Goal: Browse casually: Explore the website without a specific task or goal

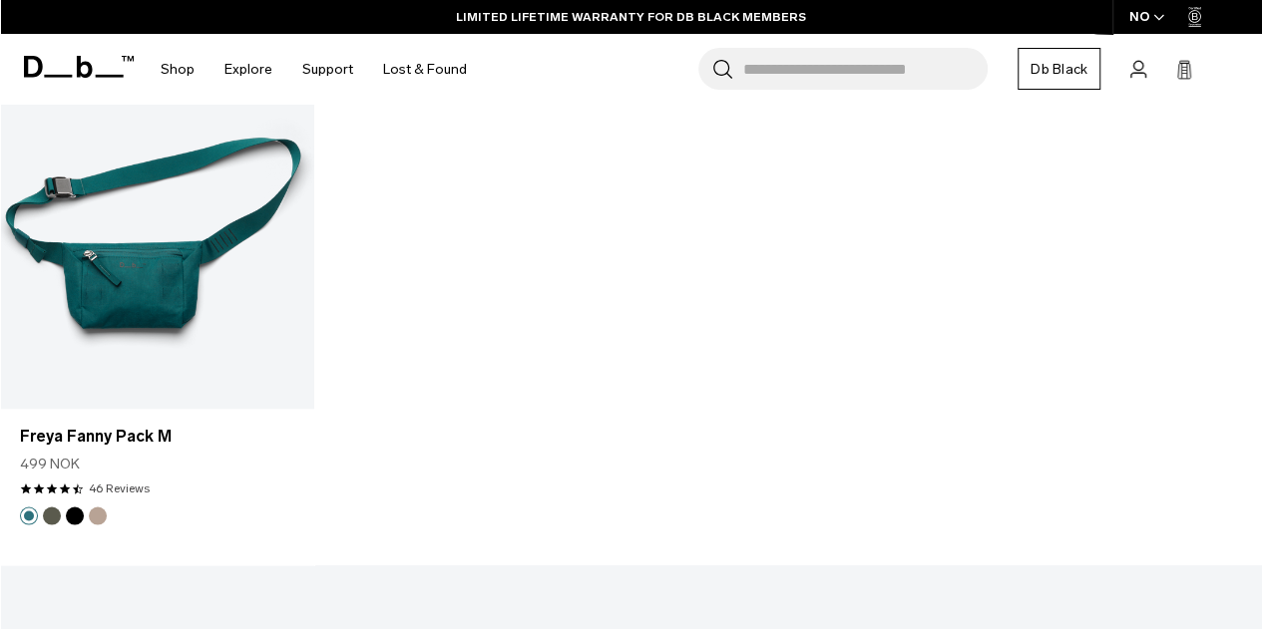
scroll to position [5471, 0]
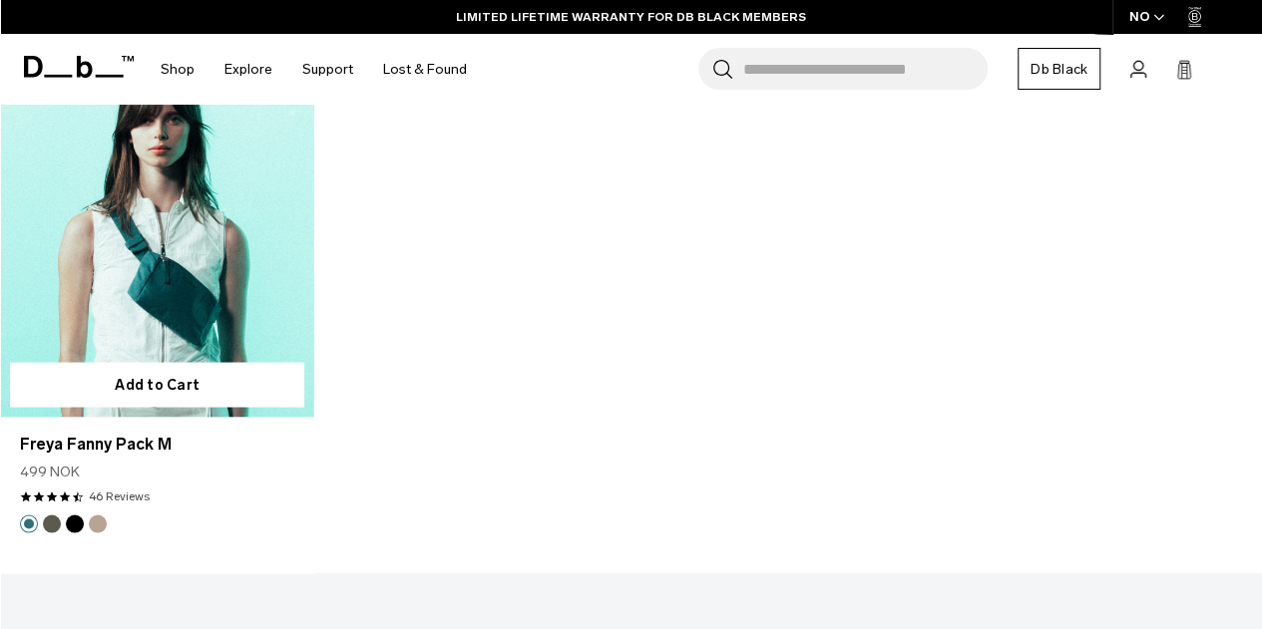
click at [93, 515] on button "Fogbow Beige" at bounding box center [98, 524] width 18 height 18
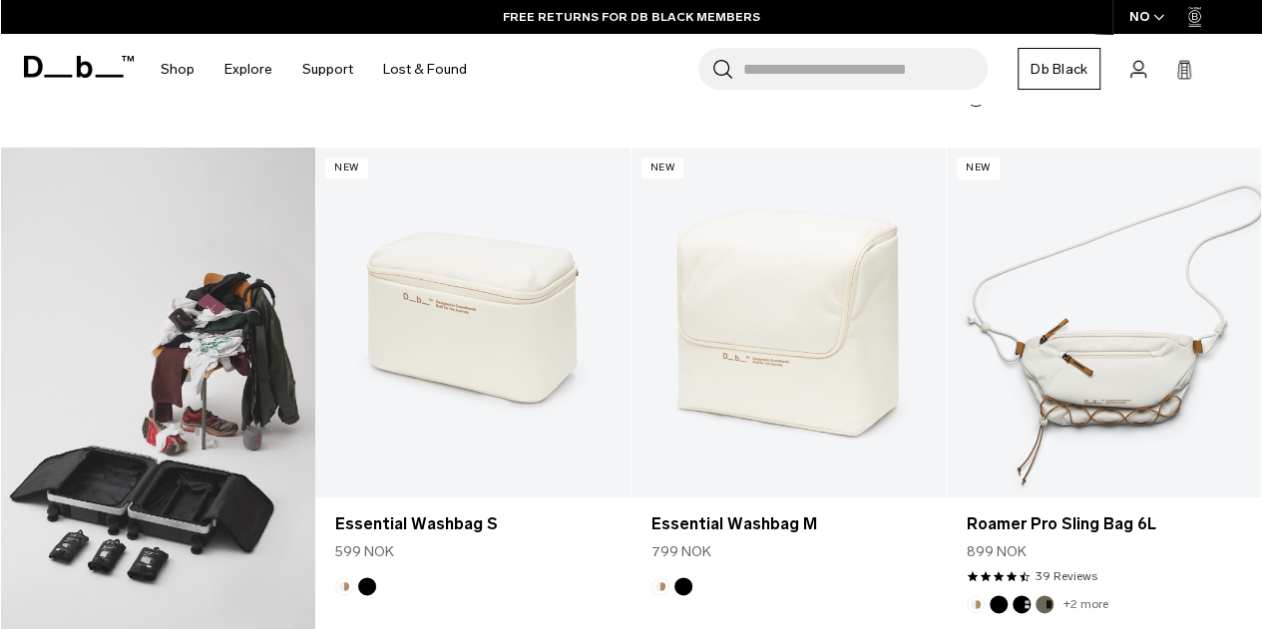
scroll to position [788, 0]
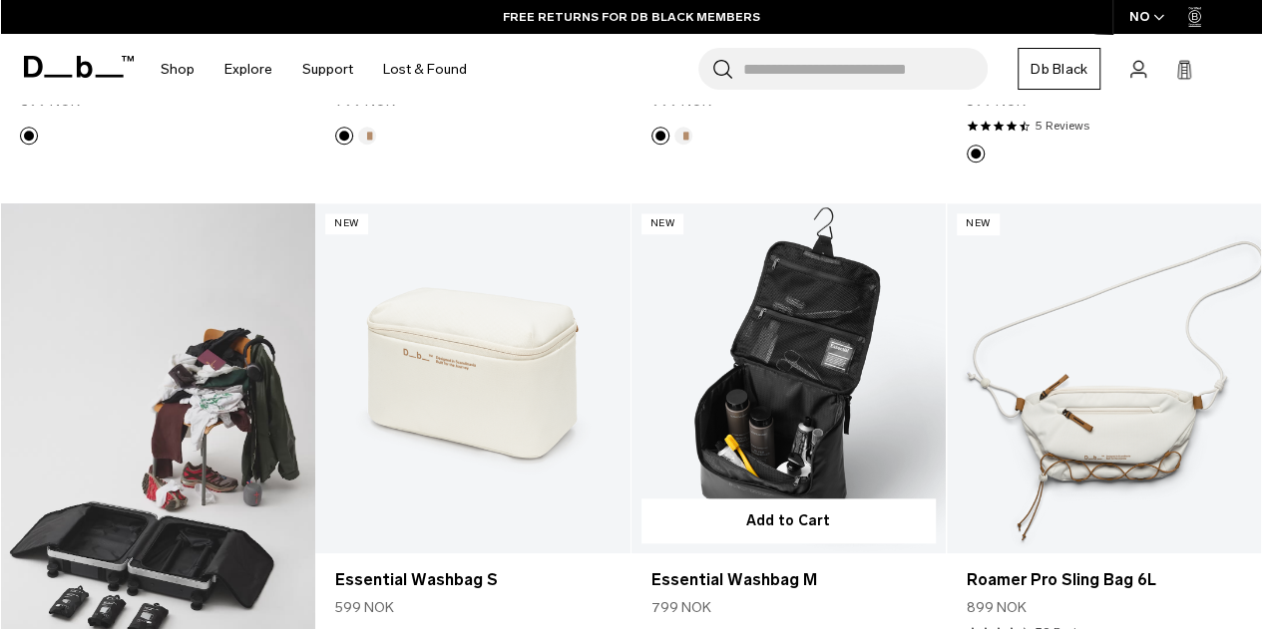
click at [768, 385] on link "Essential Washbag M" at bounding box center [788, 377] width 314 height 349
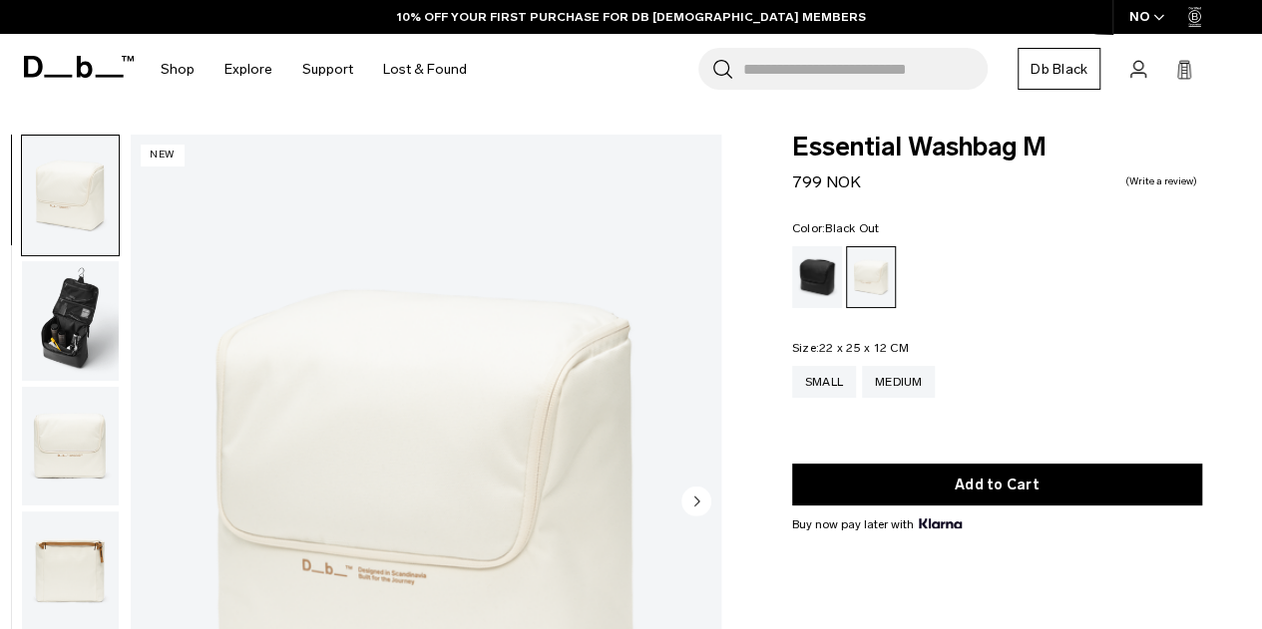
click at [812, 277] on div "Black Out" at bounding box center [817, 277] width 51 height 62
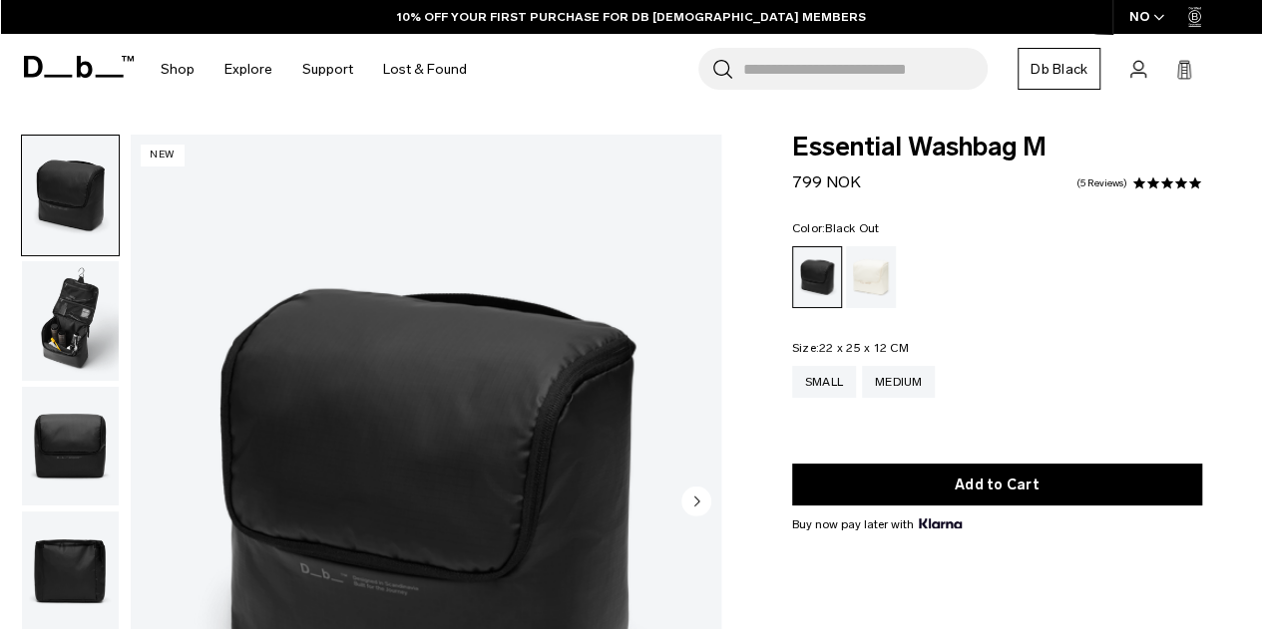
click at [697, 503] on icon "Next slide" at bounding box center [696, 501] width 5 height 9
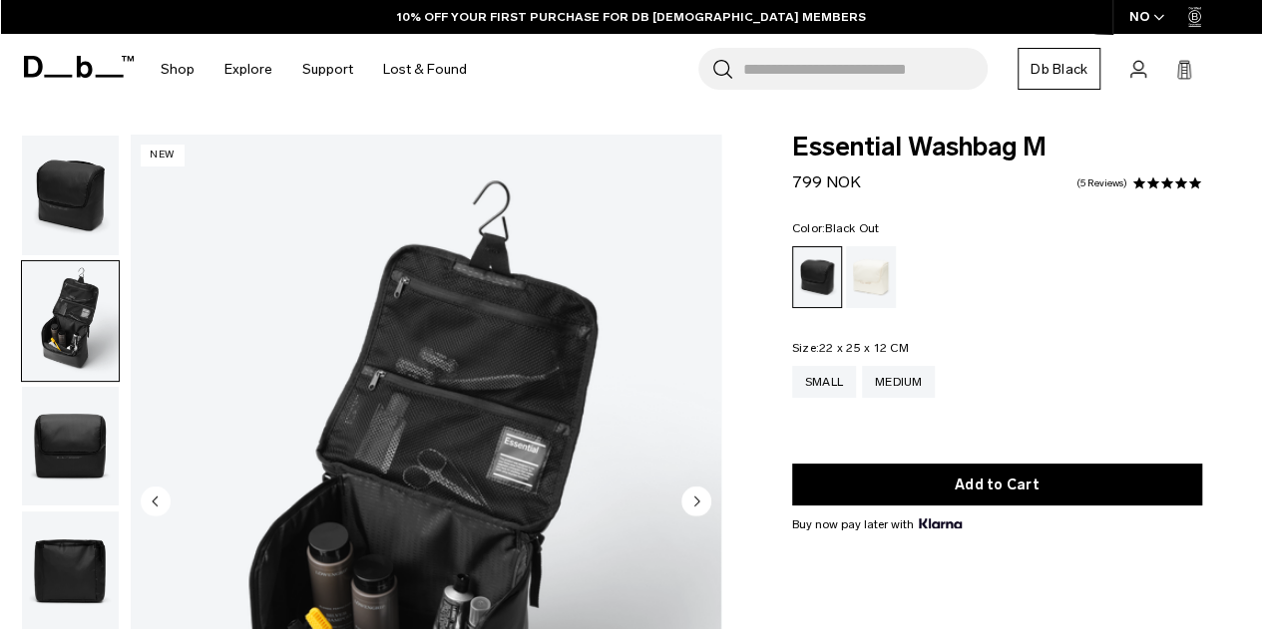
click at [697, 503] on icon "Next slide" at bounding box center [696, 501] width 5 height 9
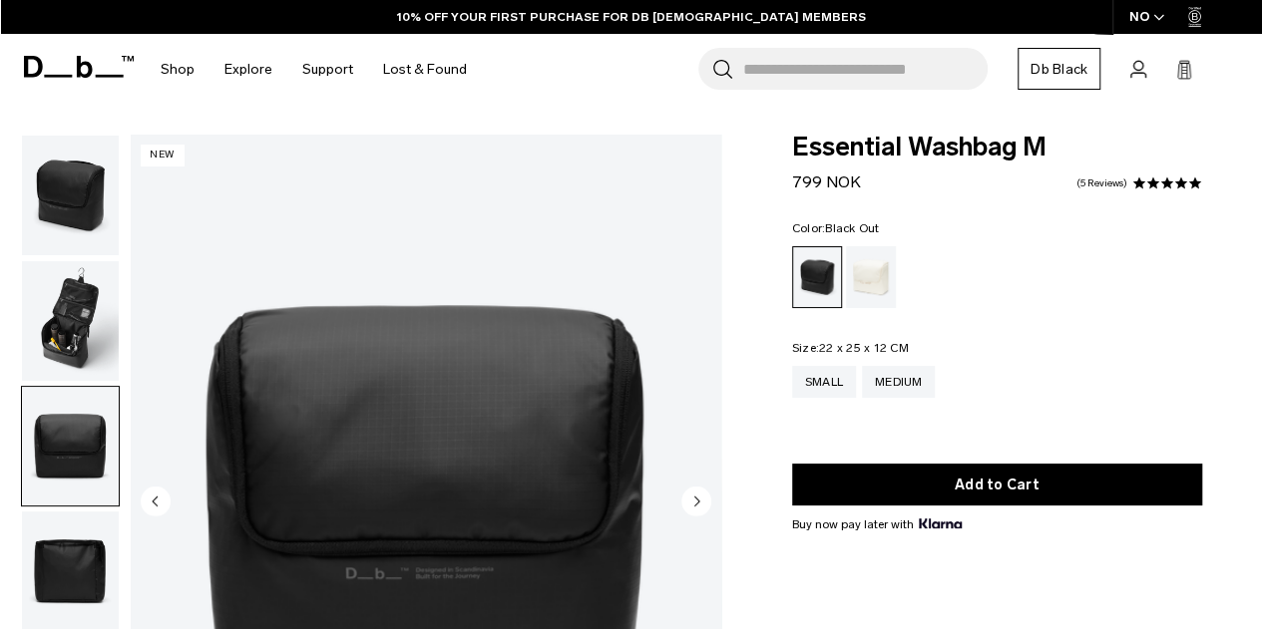
click at [697, 503] on icon "Next slide" at bounding box center [696, 501] width 5 height 9
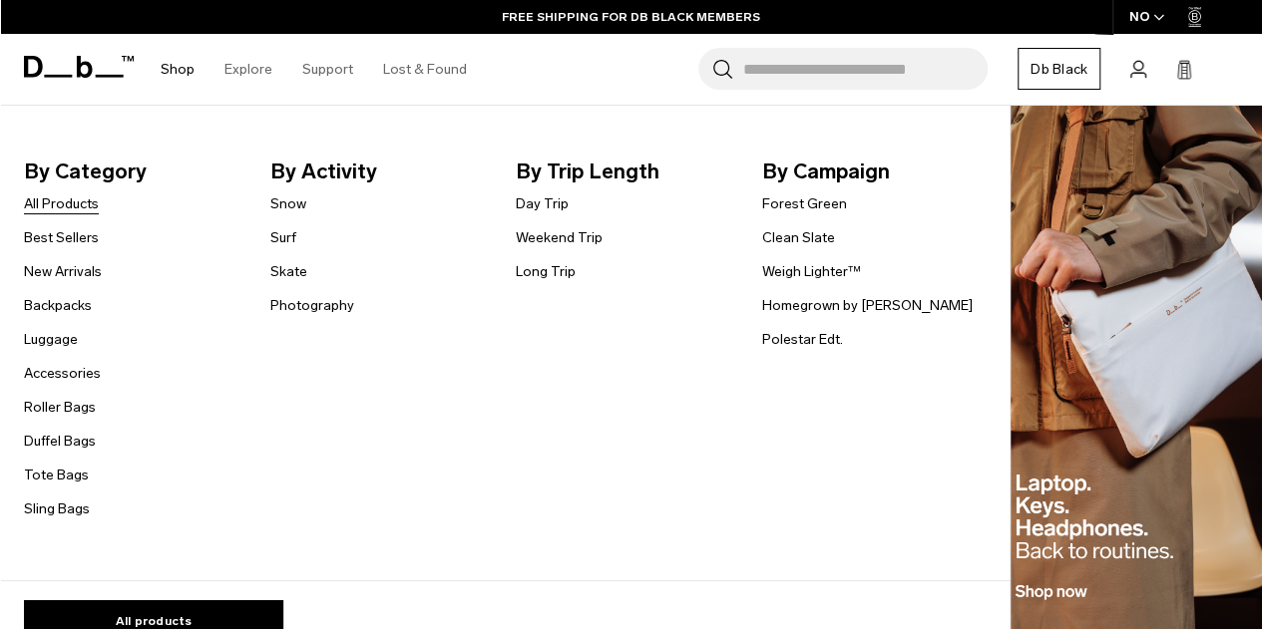
click at [68, 202] on link "All Products" at bounding box center [61, 204] width 75 height 21
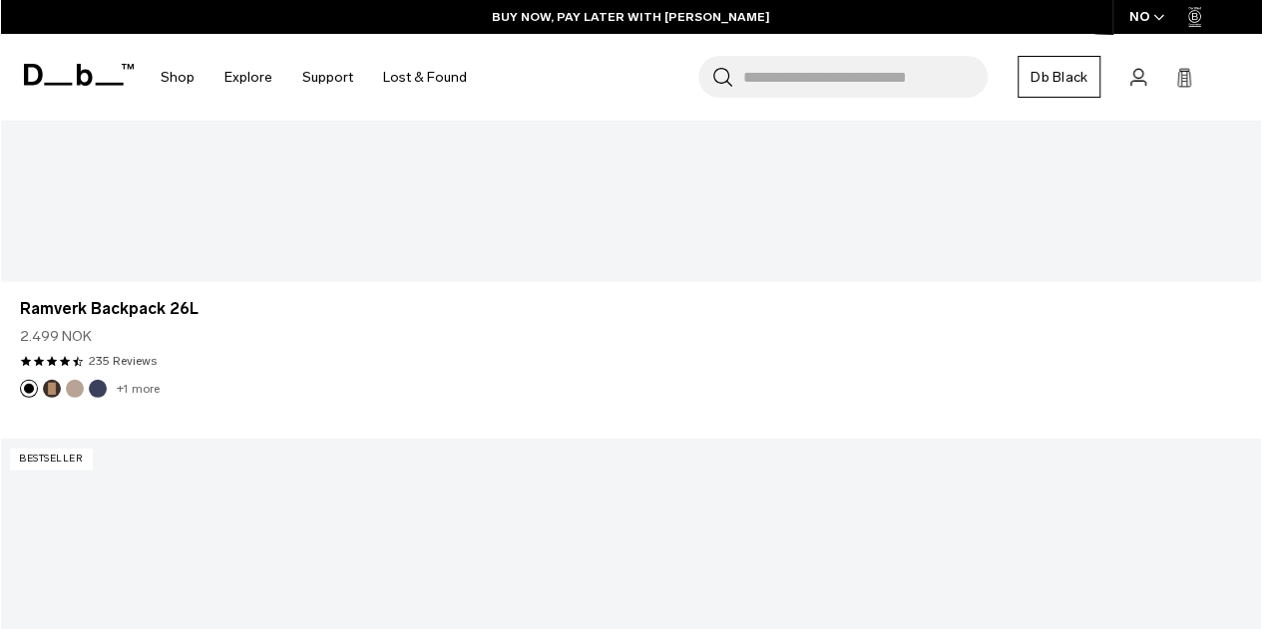
scroll to position [6363, 0]
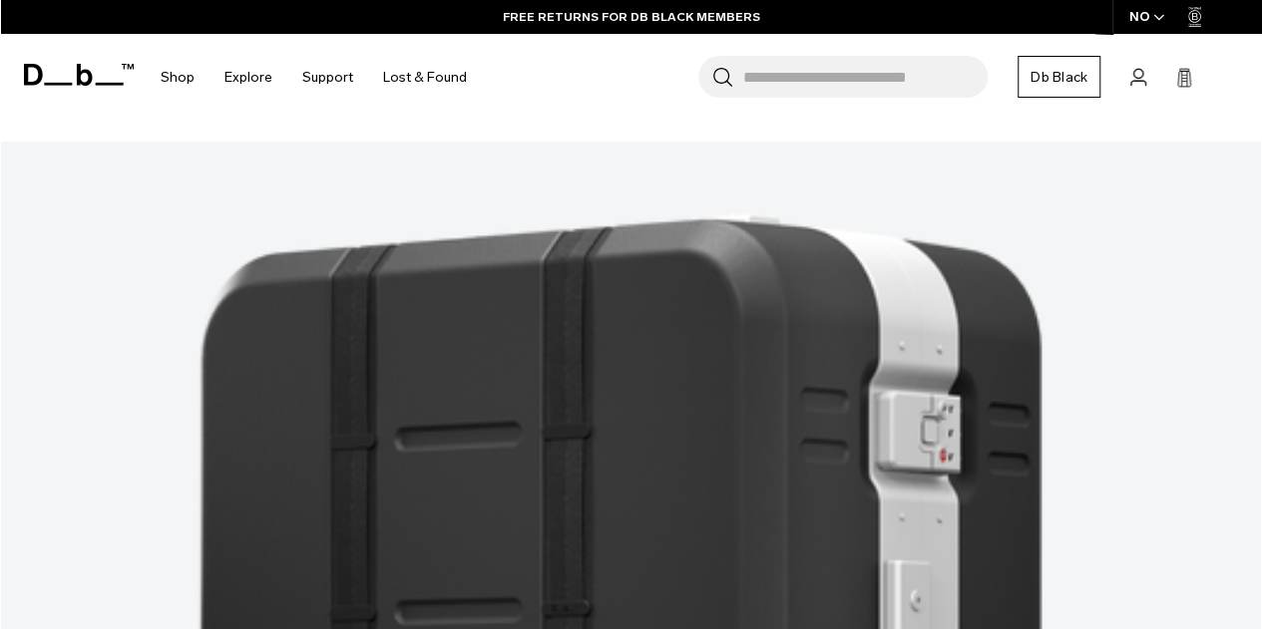
scroll to position [11388, 0]
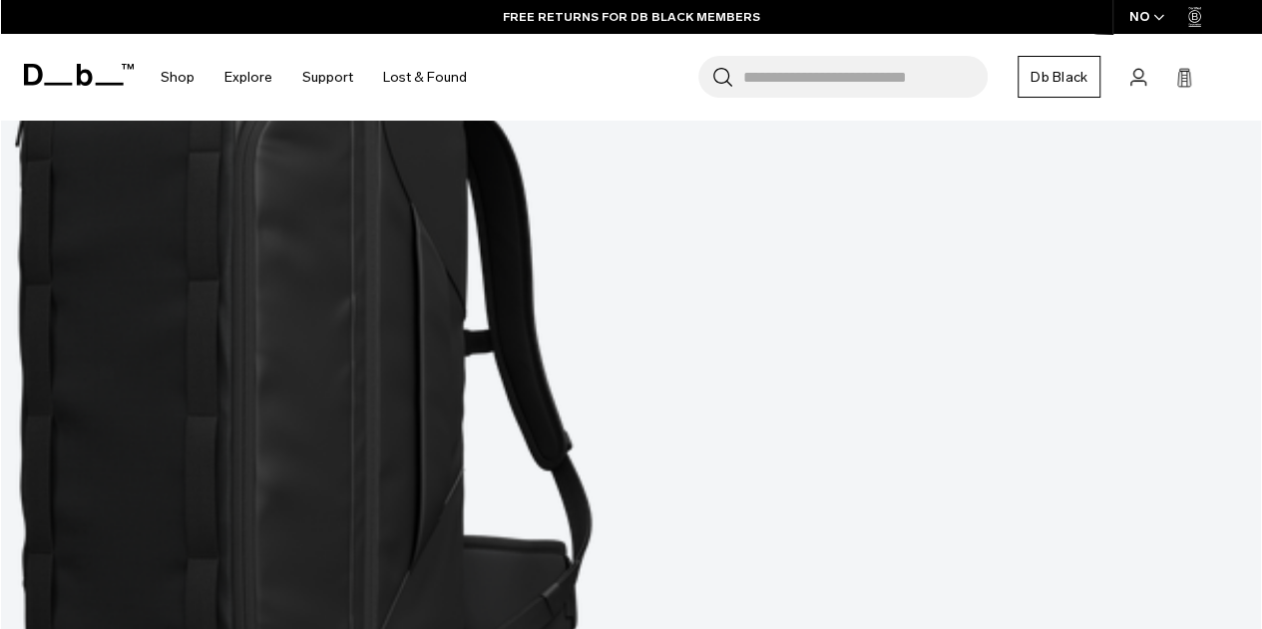
scroll to position [16406, 0]
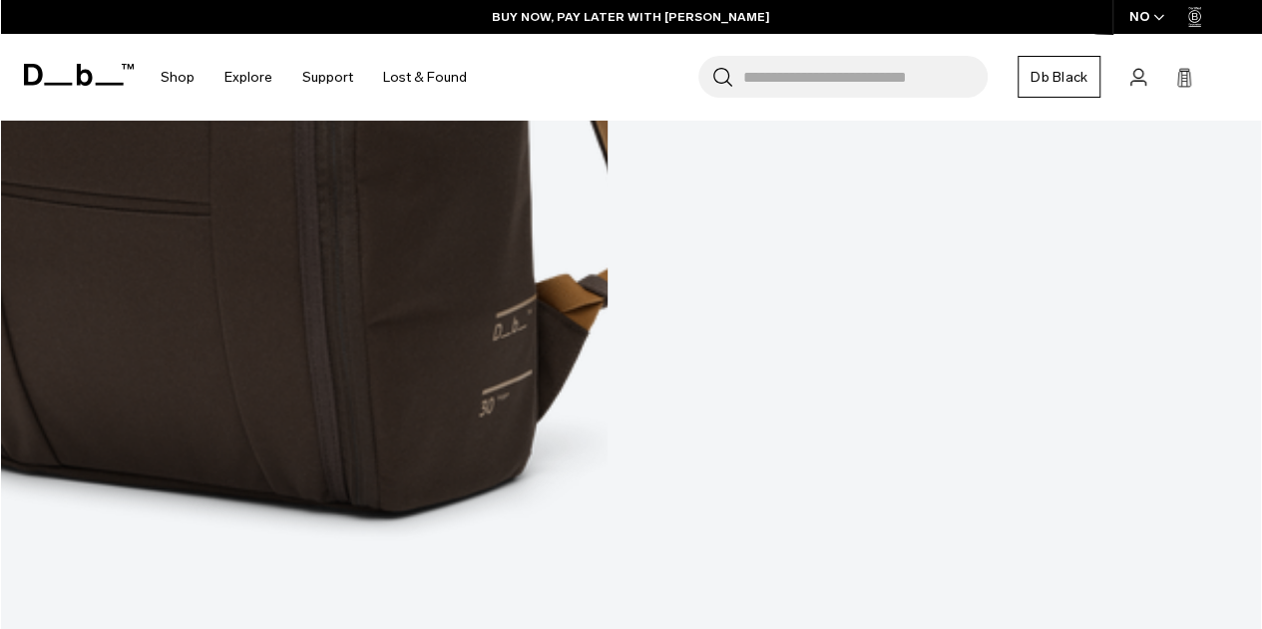
scroll to position [21510, 0]
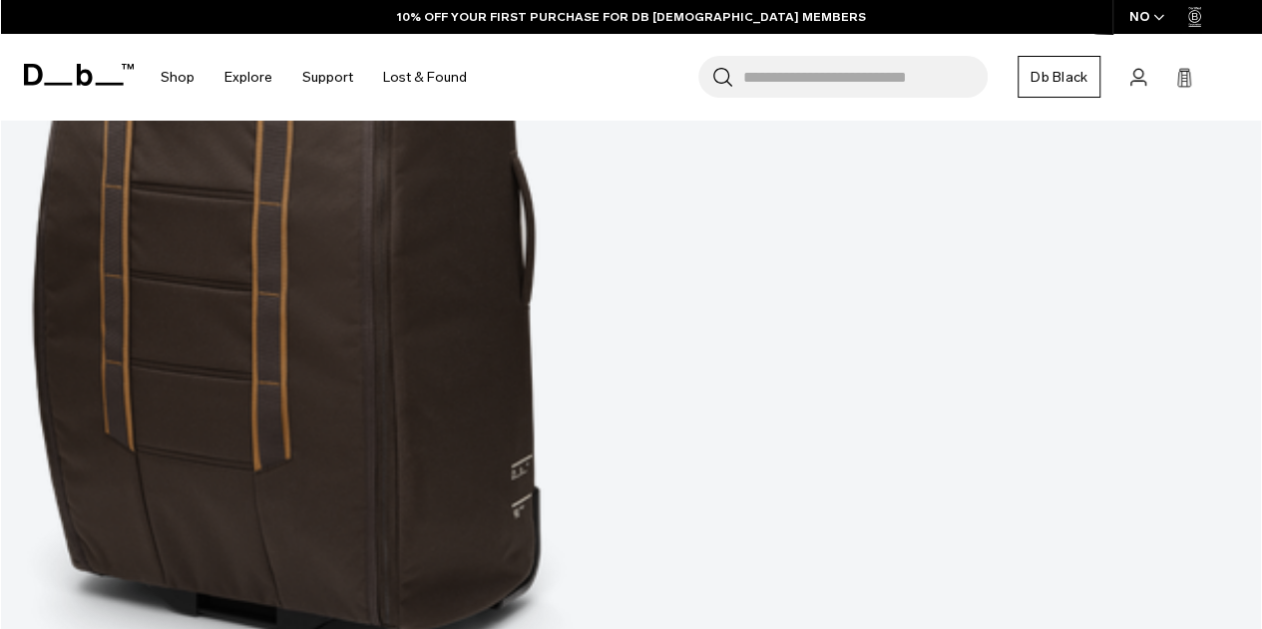
scroll to position [26499, 0]
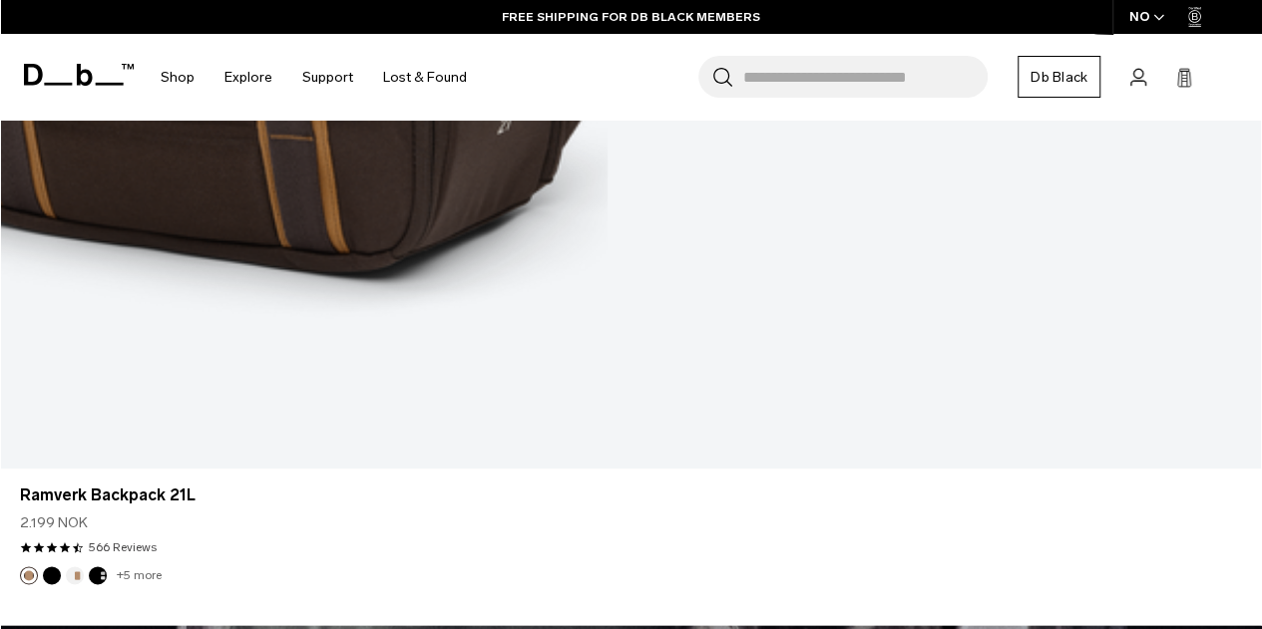
scroll to position [31512, 0]
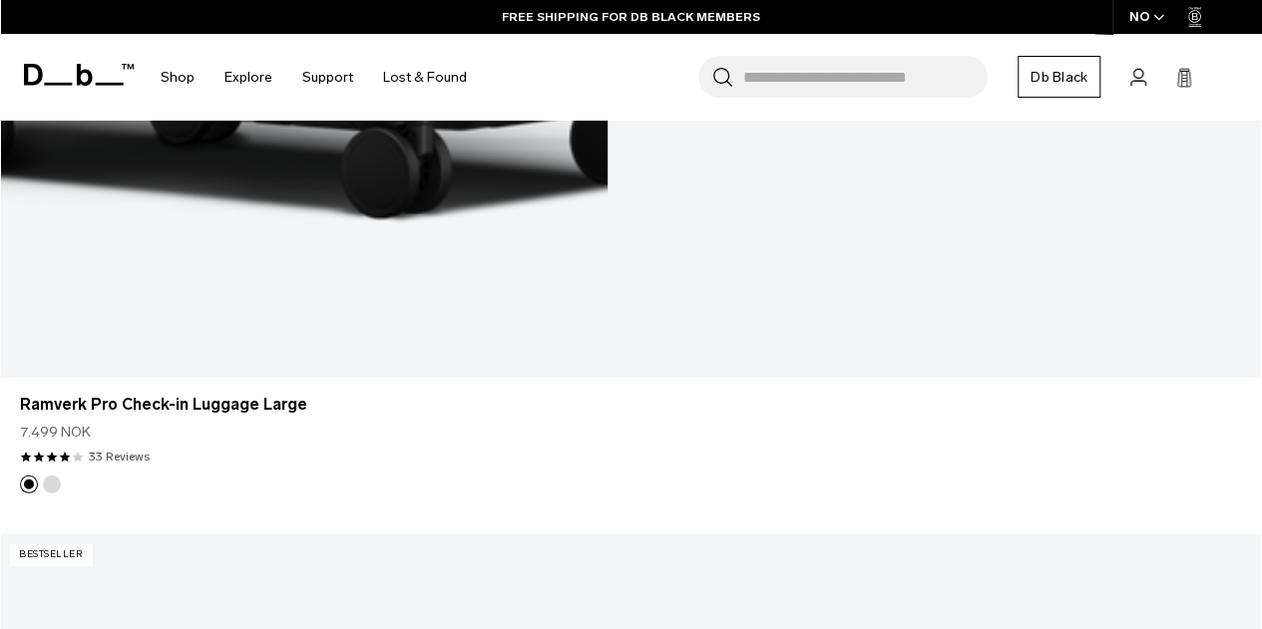
scroll to position [36763, 0]
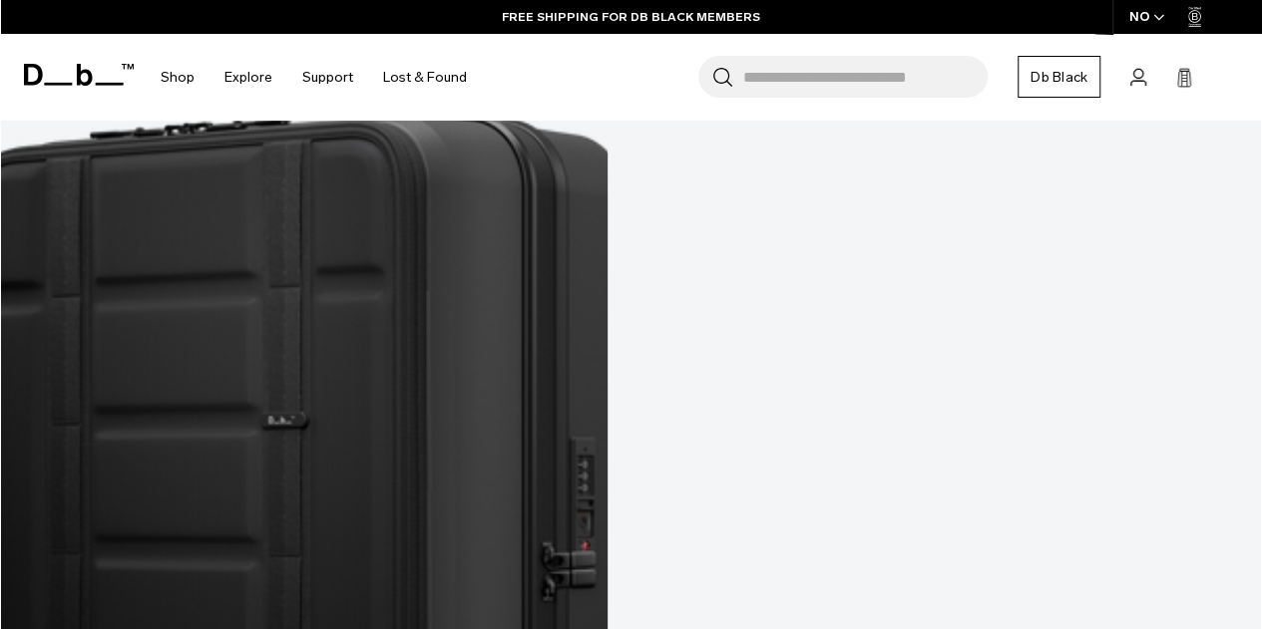
scroll to position [40620, 0]
